Goal: Transaction & Acquisition: Purchase product/service

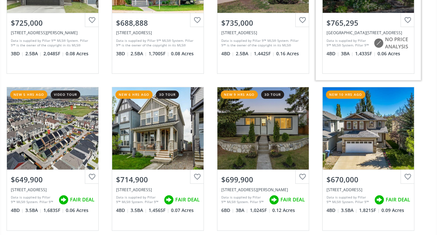
scroll to position [230, 0]
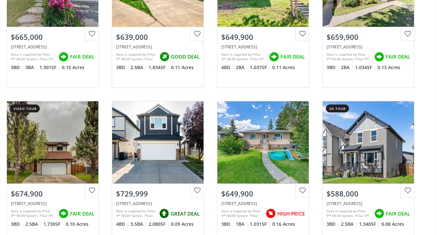
scroll to position [1250, 0]
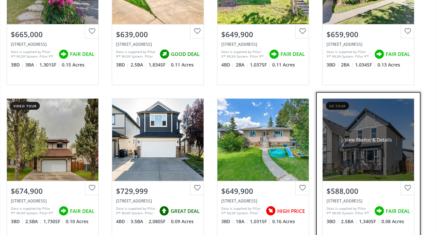
click at [350, 186] on div "$588,000" at bounding box center [369, 191] width 84 height 10
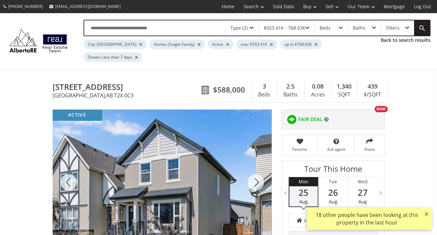
click at [259, 171] on div at bounding box center [256, 182] width 32 height 145
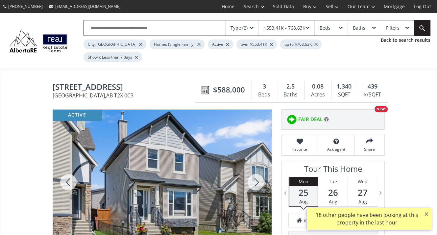
click at [259, 171] on div at bounding box center [256, 182] width 32 height 145
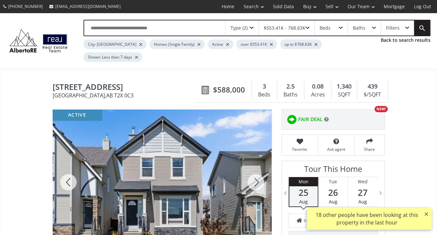
click at [259, 171] on div at bounding box center [256, 182] width 32 height 145
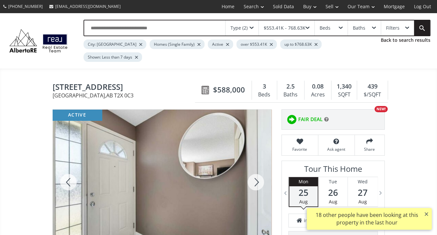
click at [259, 171] on div at bounding box center [256, 182] width 32 height 145
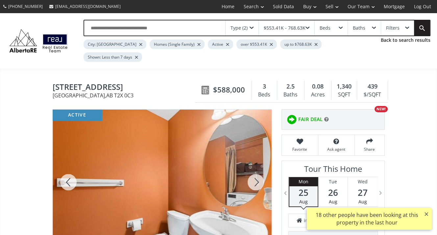
click at [259, 171] on div at bounding box center [256, 182] width 32 height 145
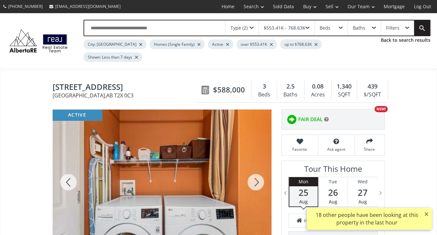
click at [259, 171] on div at bounding box center [256, 182] width 32 height 145
